Goal: Entertainment & Leisure: Consume media (video, audio)

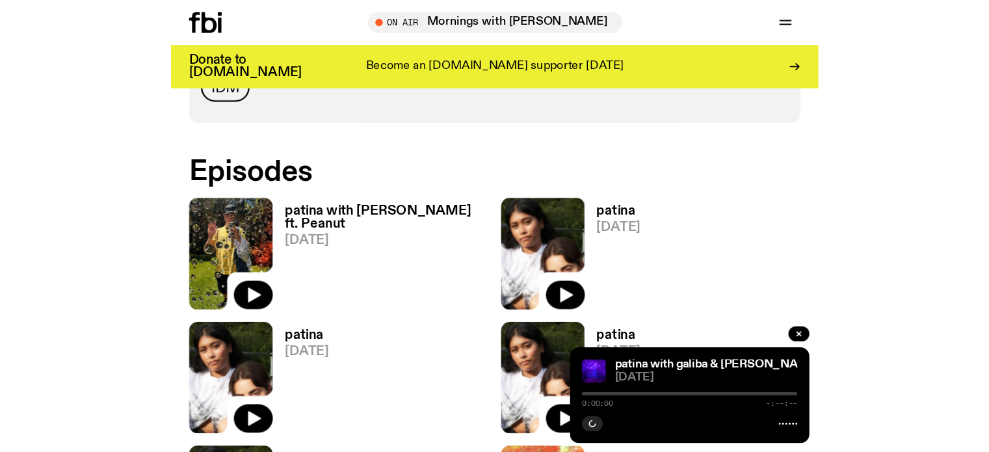
scroll to position [707, 0]
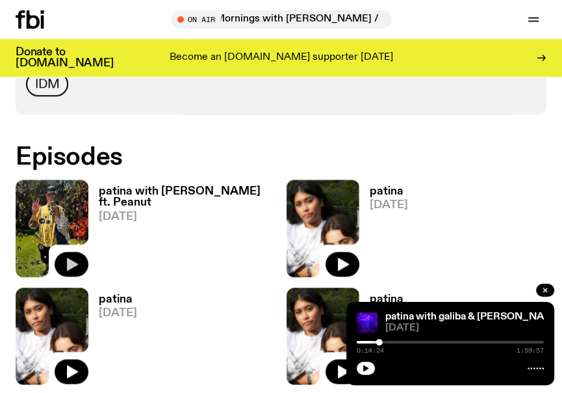
click at [73, 259] on icon "button" at bounding box center [72, 264] width 16 height 16
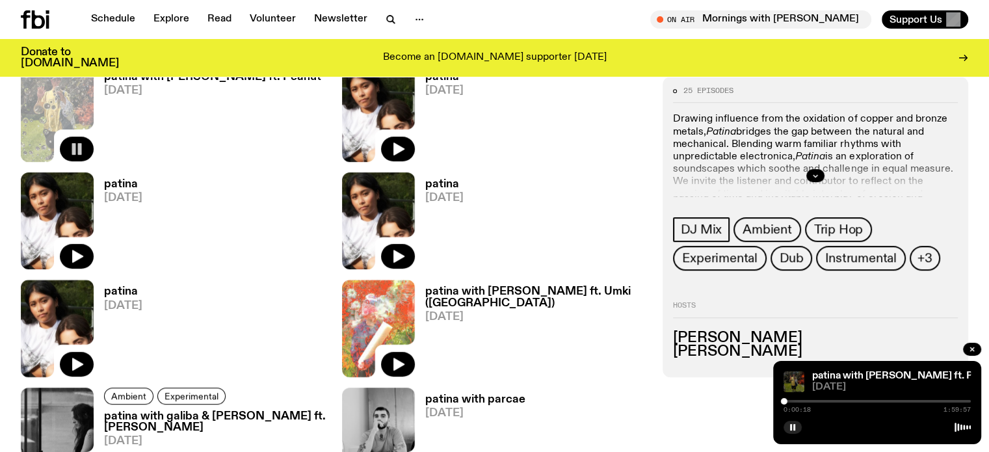
click at [562, 385] on img at bounding box center [793, 381] width 21 height 21
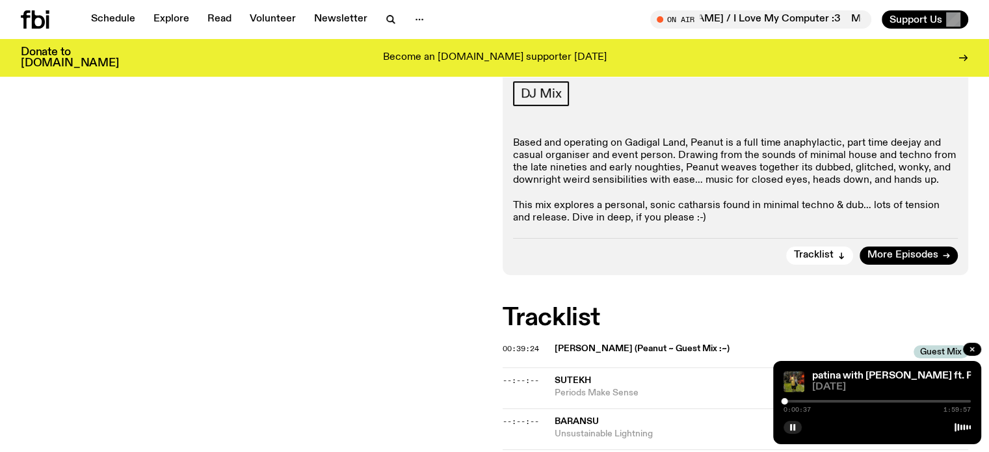
scroll to position [320, 0]
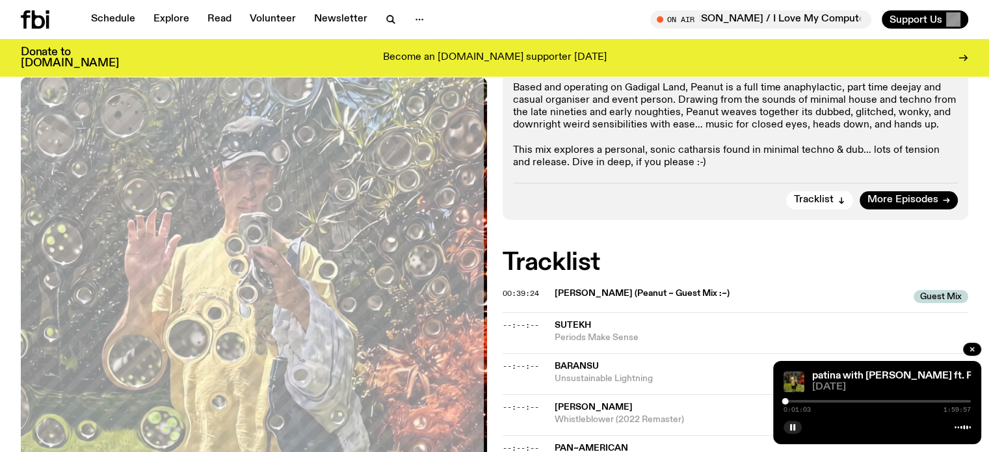
click at [562, 320] on span "Sutekh" at bounding box center [573, 324] width 36 height 9
click at [562, 392] on button "button" at bounding box center [792, 427] width 18 height 13
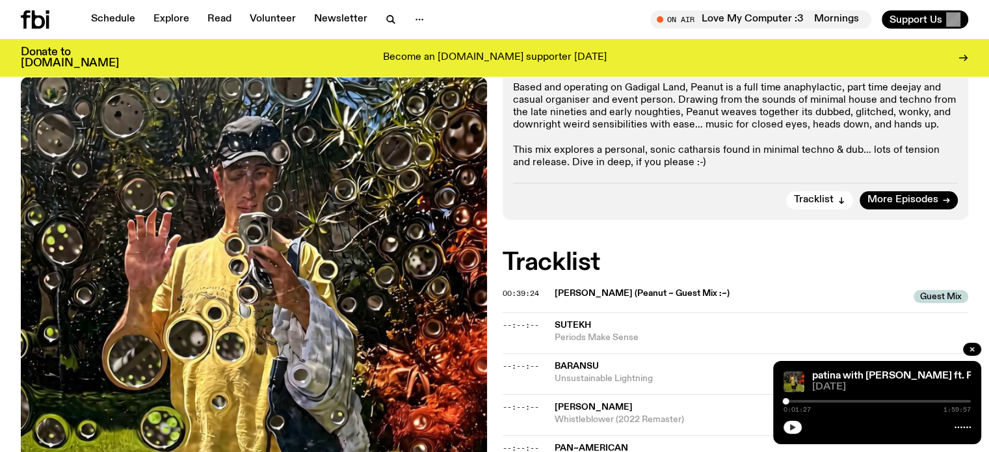
click at [562, 392] on button "button" at bounding box center [792, 427] width 18 height 13
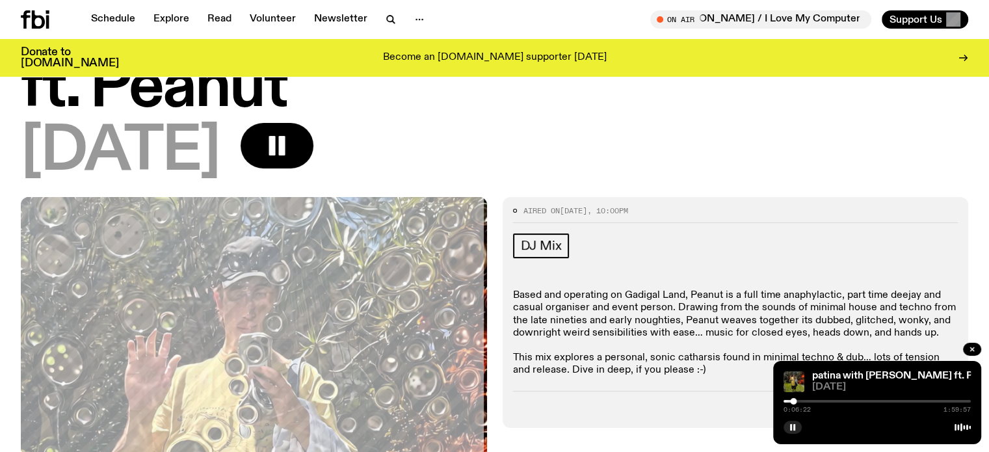
scroll to position [127, 0]
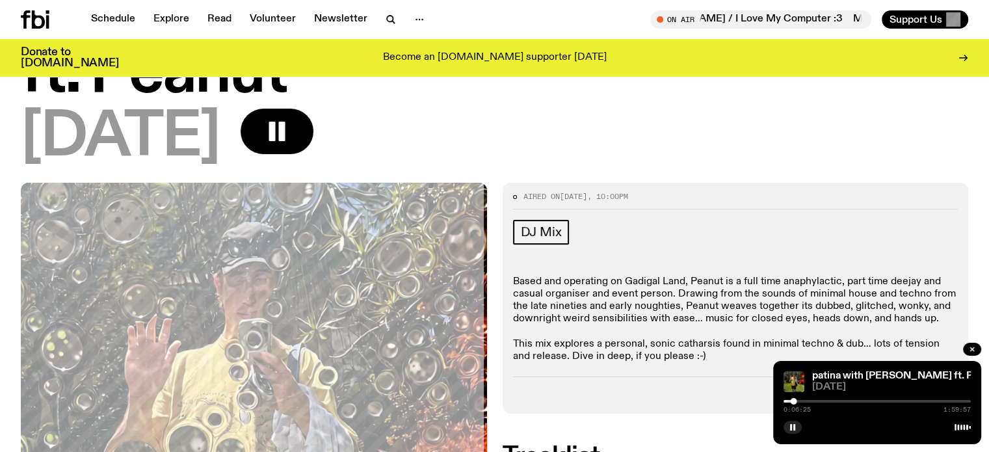
click at [562, 291] on p "Based and operating on Gadigal Land, Peanut is a full time anaphylactic, part t…" at bounding box center [735, 319] width 445 height 87
click at [562, 392] on rect "button" at bounding box center [794, 427] width 2 height 7
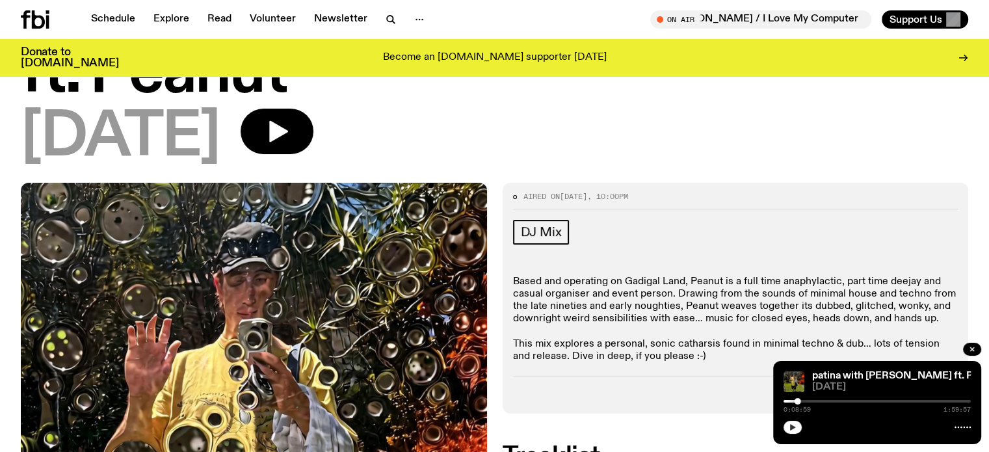
click at [562, 392] on icon "button" at bounding box center [793, 427] width 6 height 7
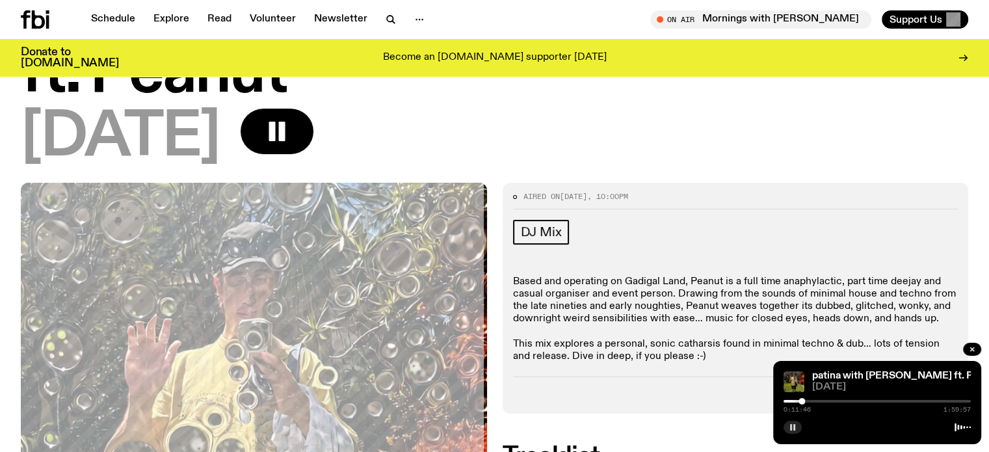
click at [562, 392] on icon "button" at bounding box center [793, 427] width 8 height 8
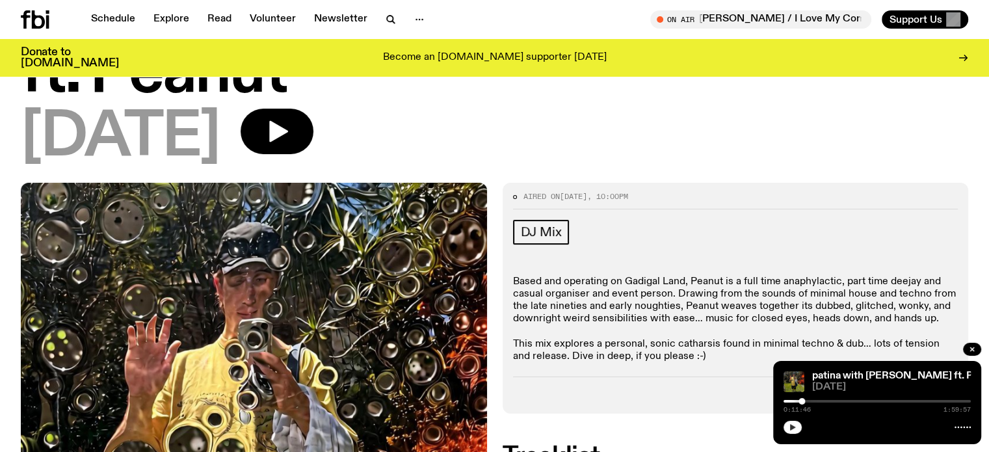
click at [562, 392] on icon "button" at bounding box center [793, 427] width 8 height 8
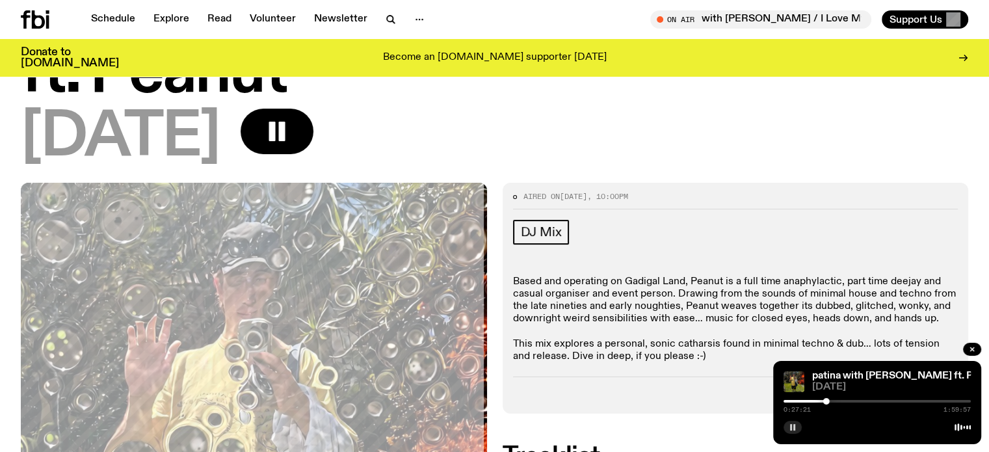
click at [562, 392] on rect "button" at bounding box center [794, 427] width 2 height 7
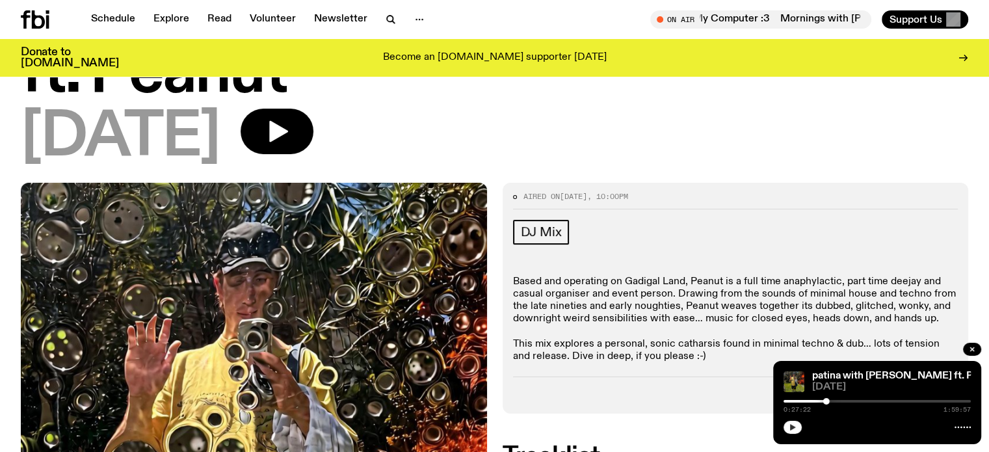
click at [562, 392] on button "button" at bounding box center [792, 427] width 18 height 13
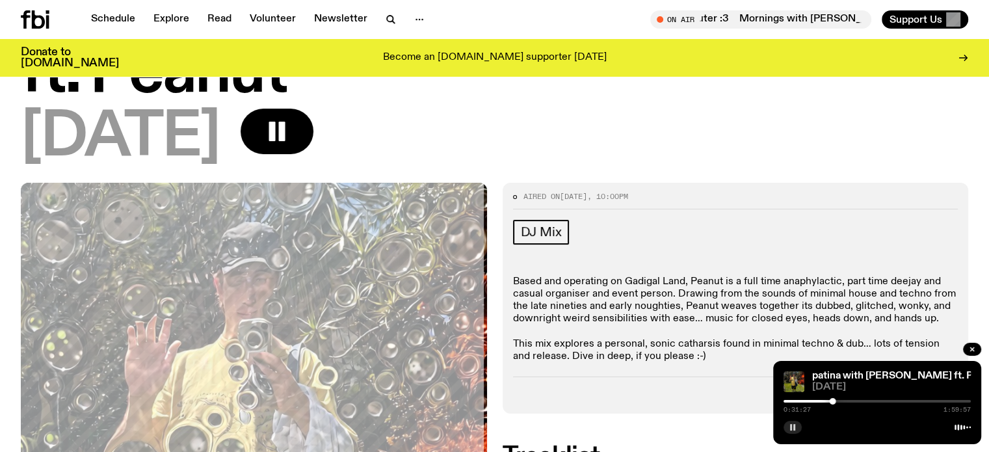
click at [562, 392] on button "button" at bounding box center [792, 427] width 18 height 13
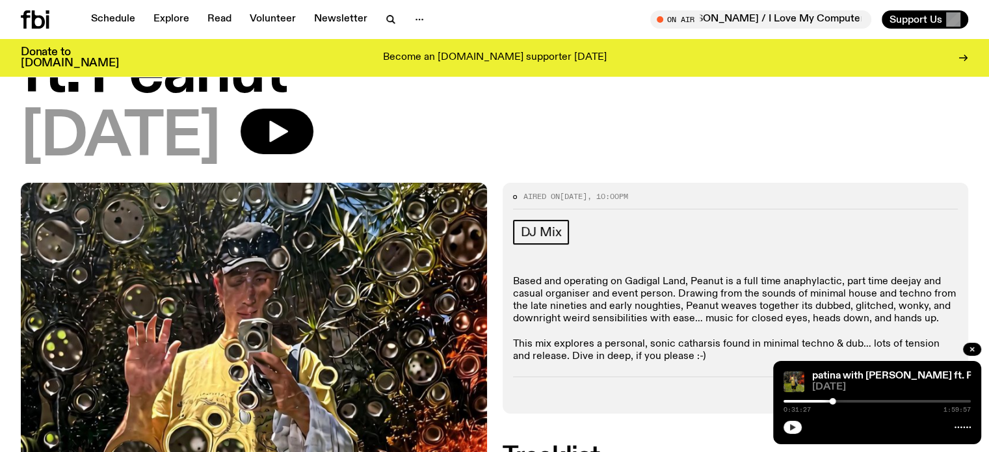
click at [562, 392] on button "button" at bounding box center [792, 427] width 18 height 13
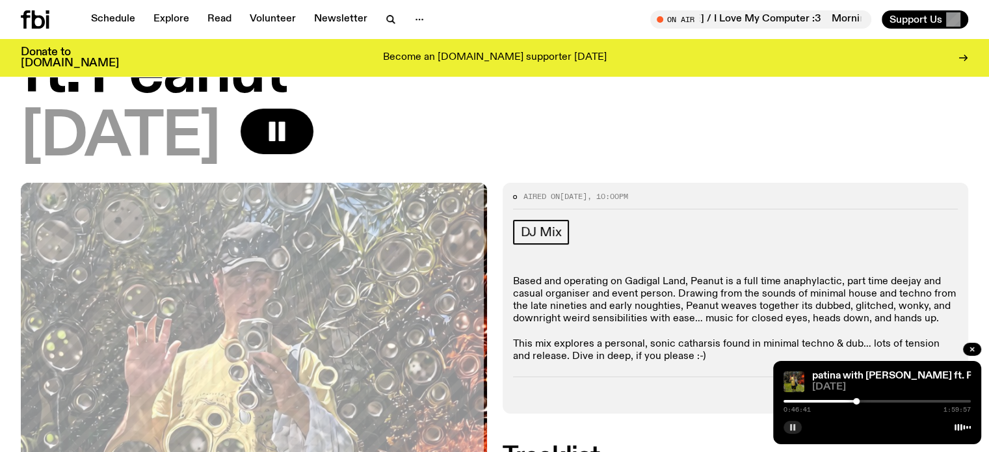
click at [562, 392] on button "button" at bounding box center [792, 427] width 18 height 13
